Goal: Communication & Community: Participate in discussion

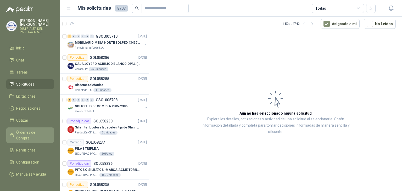
click at [23, 132] on span "Órdenes de Compra" at bounding box center [32, 136] width 33 height 12
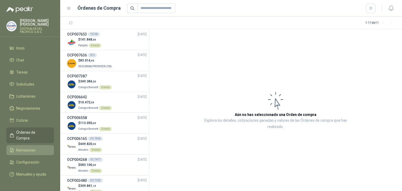
click at [30, 147] on span "Remisiones" at bounding box center [25, 150] width 19 height 6
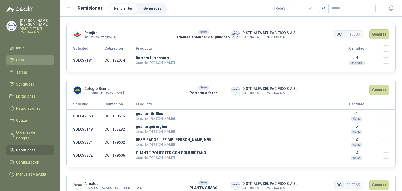
click at [47, 57] on li "Chat" at bounding box center [29, 60] width 41 height 6
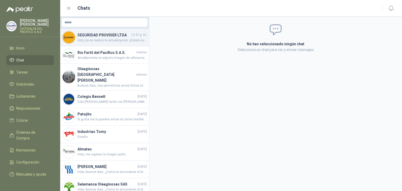
click at [112, 38] on span "listo, ya se realizo la actualizacion. ¡Estare super atento!" at bounding box center [112, 40] width 69 height 5
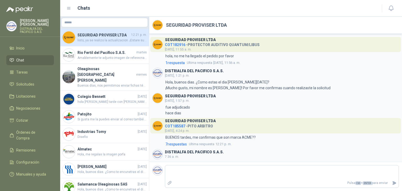
scroll to position [64, 0]
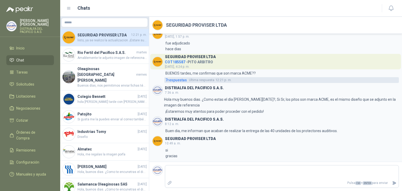
click at [190, 78] on span "Ultima respuesta" at bounding box center [201, 80] width 25 height 5
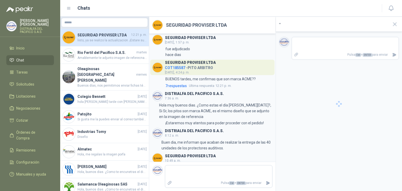
scroll to position [70, 0]
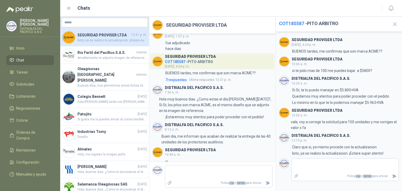
click at [24, 11] on img at bounding box center [19, 9] width 27 height 6
